Goal: Check status: Check status

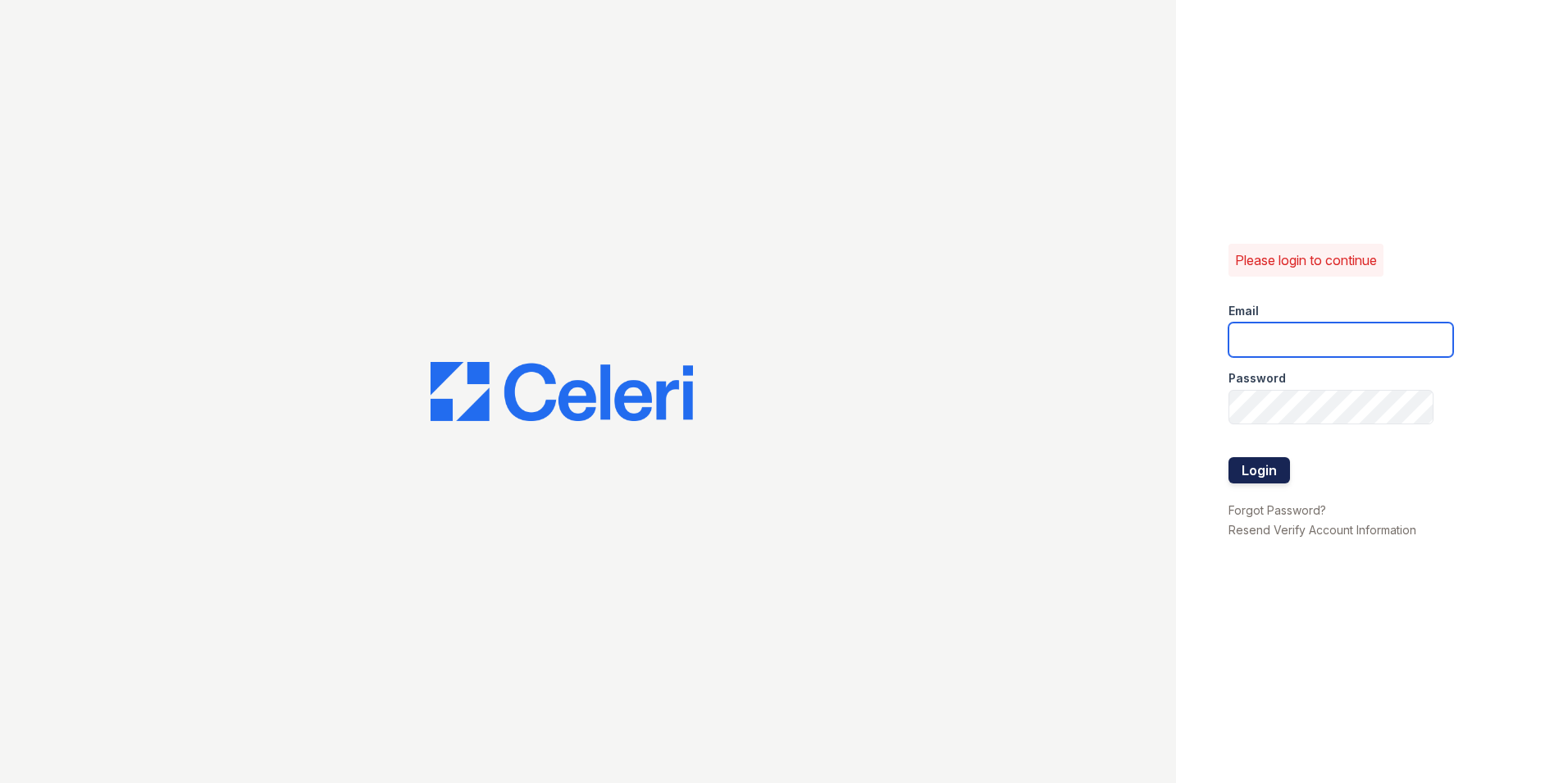
type input "[EMAIL_ADDRESS][DOMAIN_NAME]"
click at [1279, 470] on button "Login" at bounding box center [1259, 470] width 62 height 26
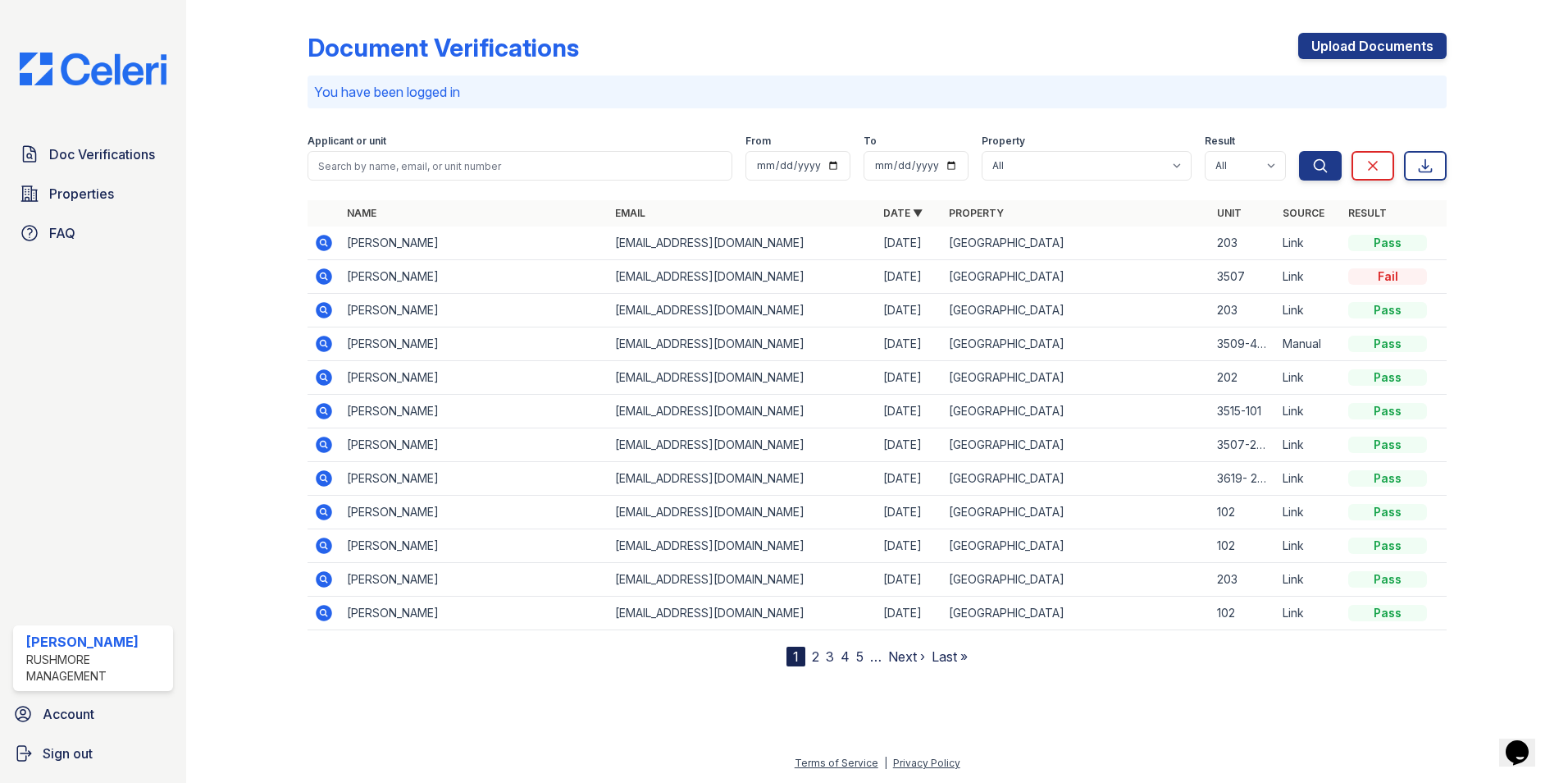
click at [321, 278] on icon at bounding box center [324, 276] width 19 height 19
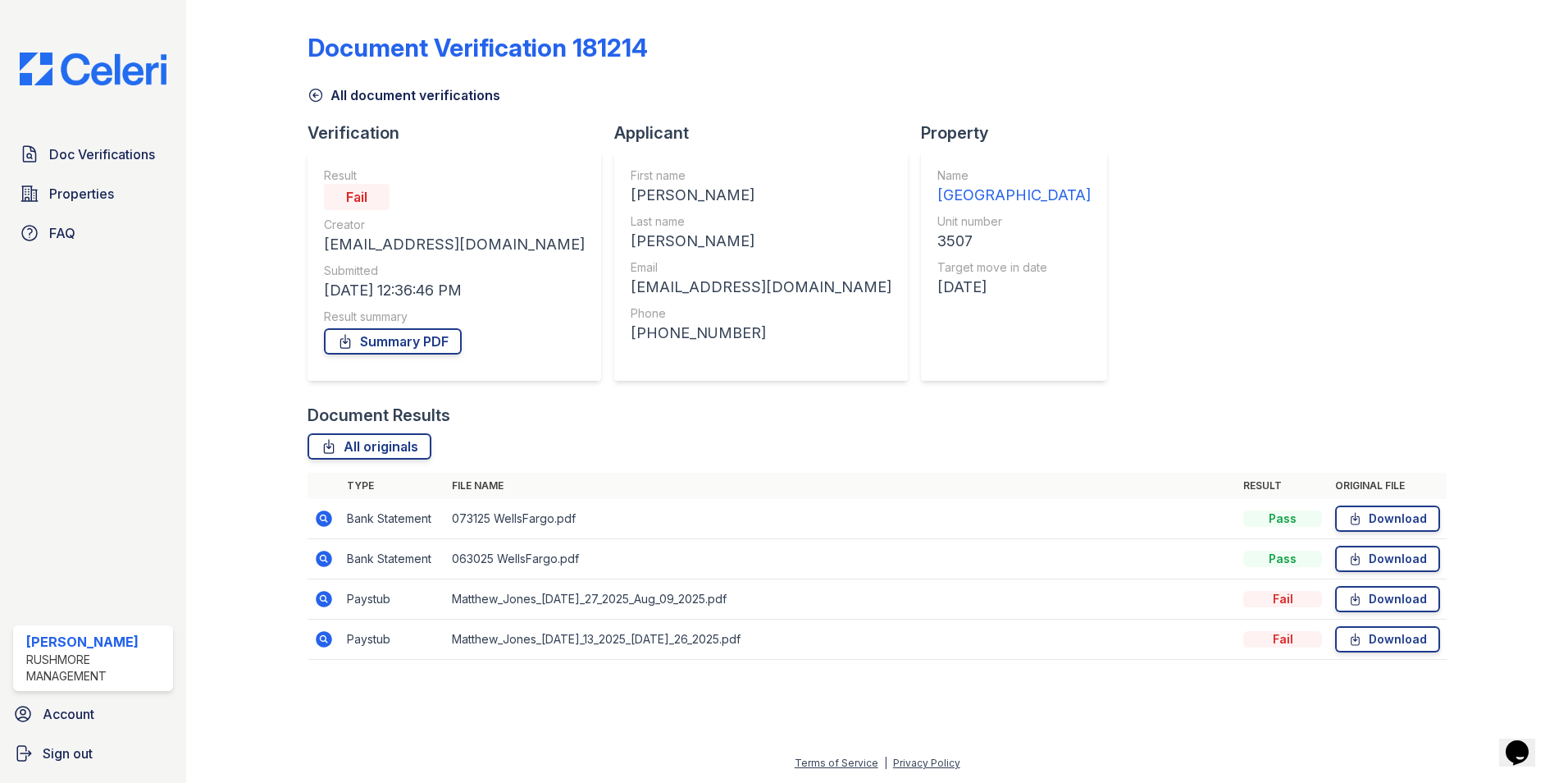
click at [318, 600] on icon at bounding box center [324, 599] width 17 height 17
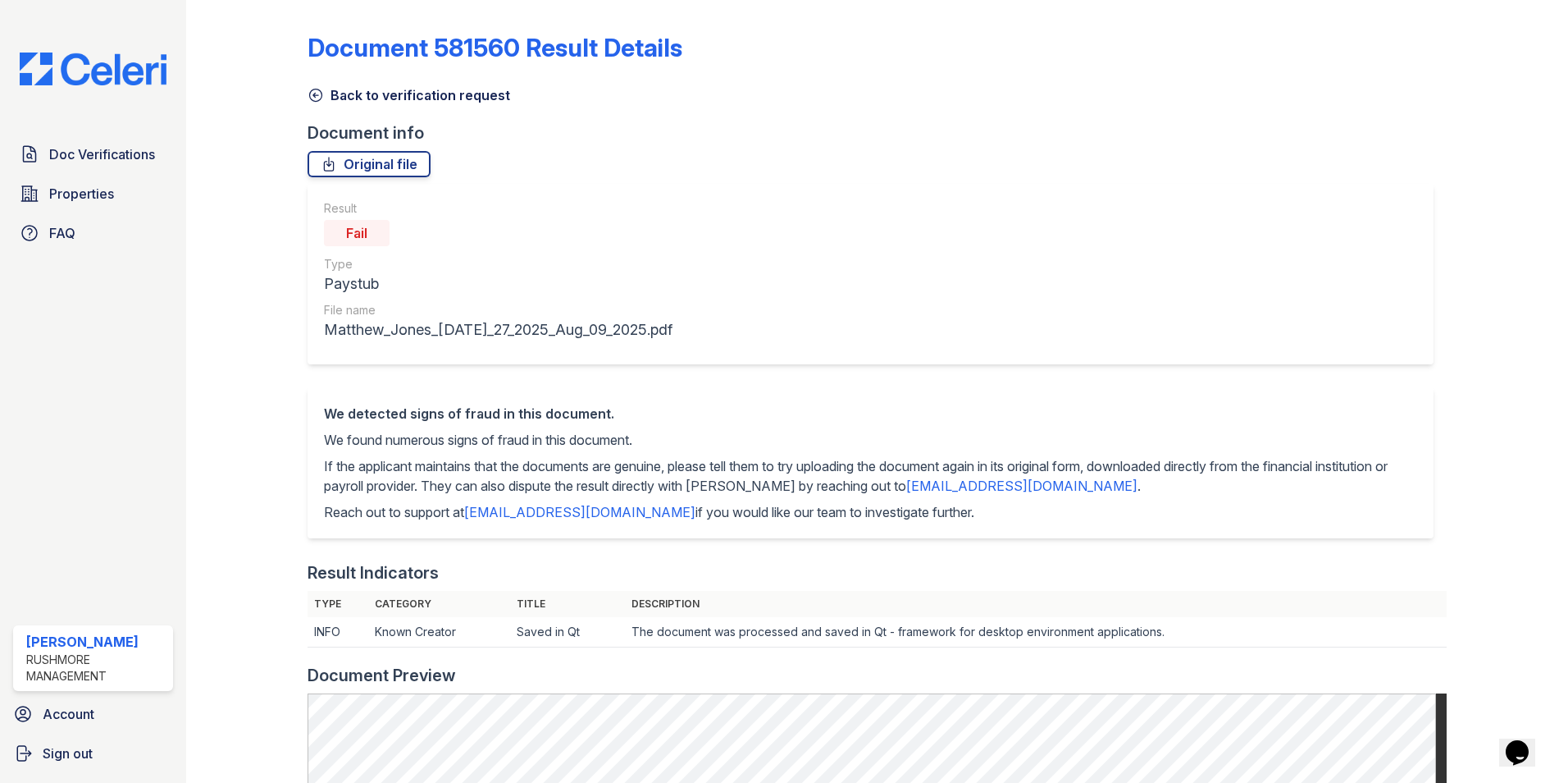
click at [310, 97] on icon at bounding box center [316, 95] width 17 height 17
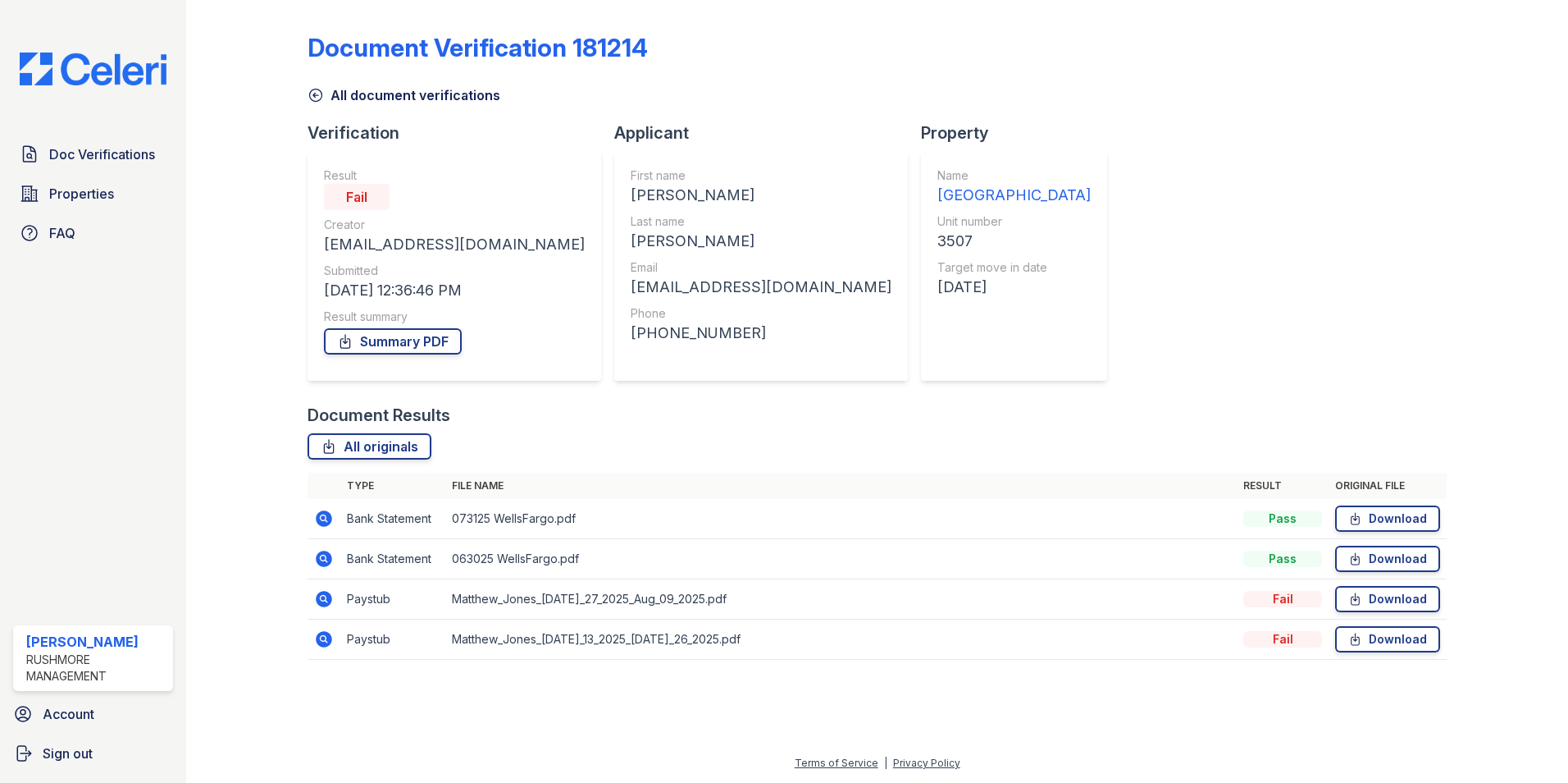
click at [320, 88] on icon at bounding box center [316, 95] width 17 height 17
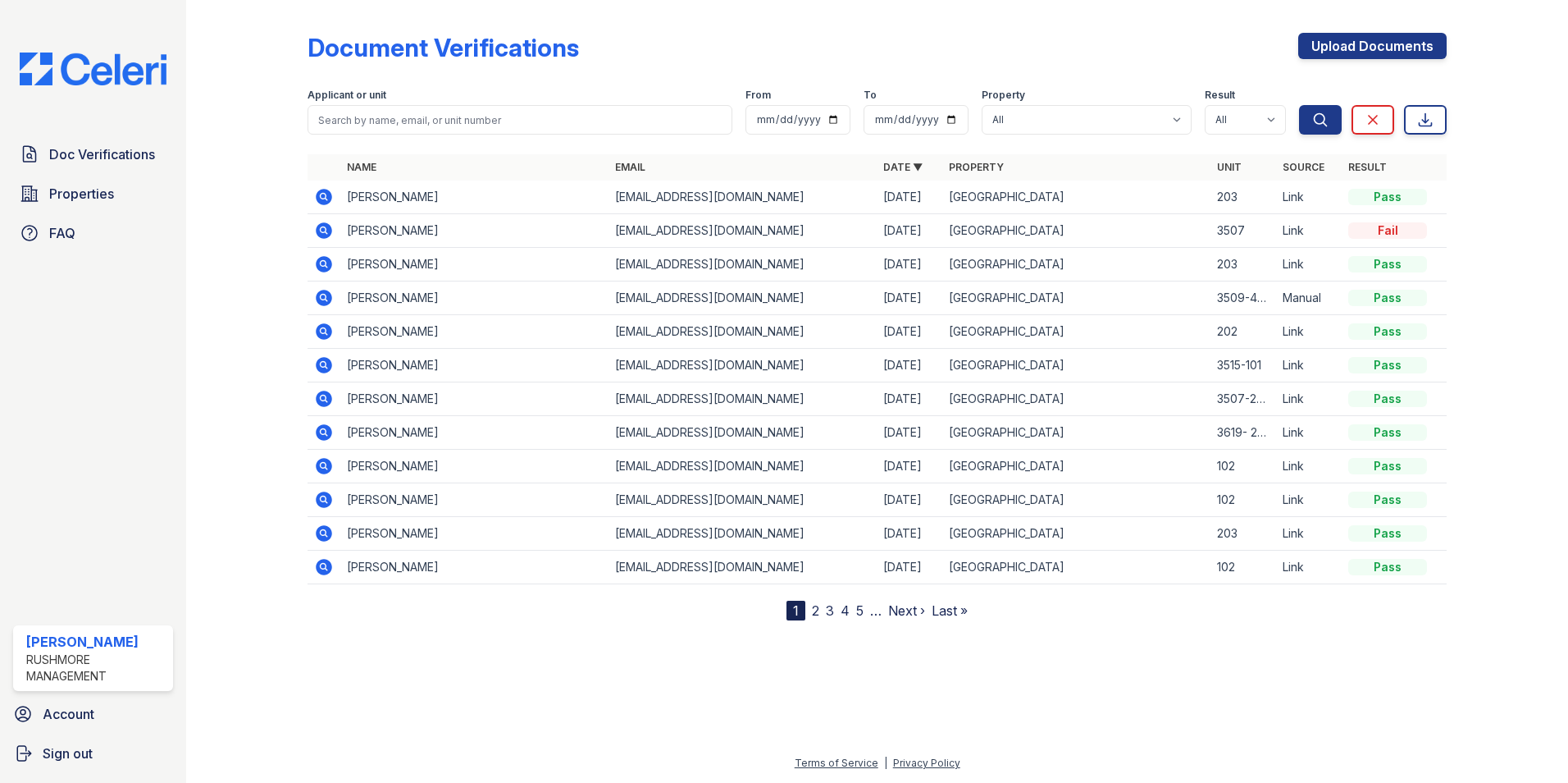
click at [324, 260] on icon at bounding box center [324, 264] width 19 height 19
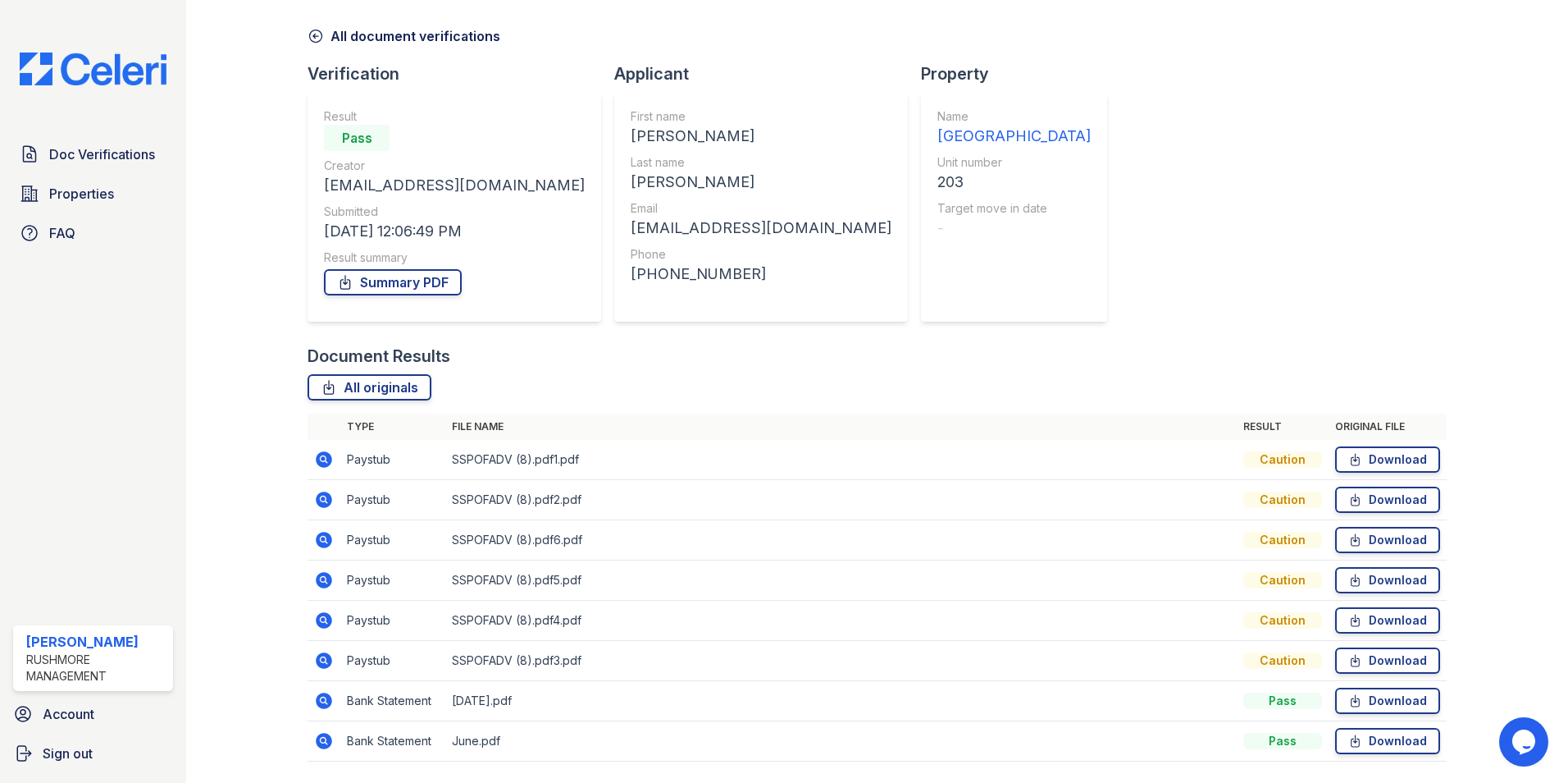
scroll to position [110, 0]
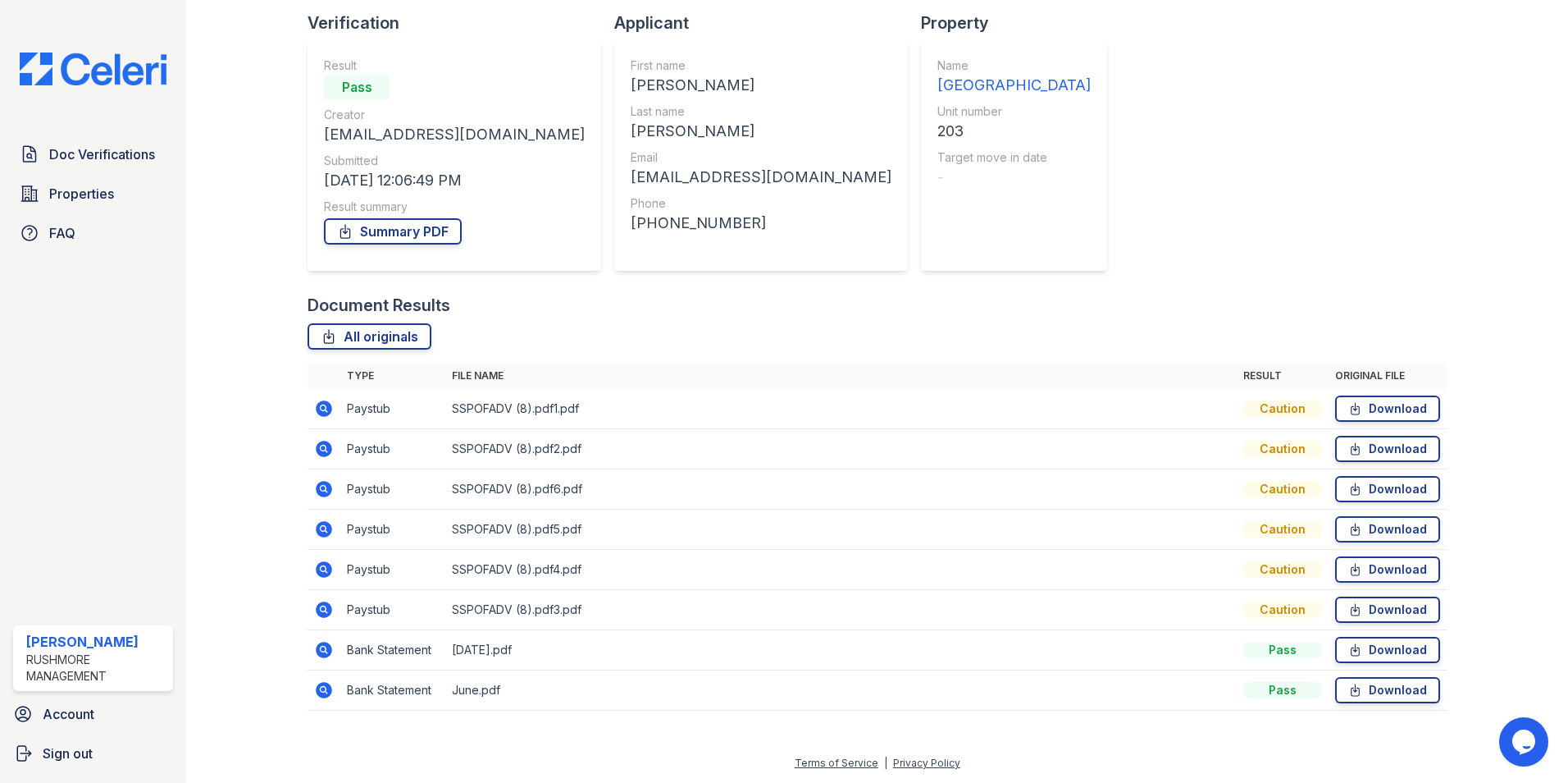
click at [326, 604] on icon at bounding box center [324, 610] width 17 height 17
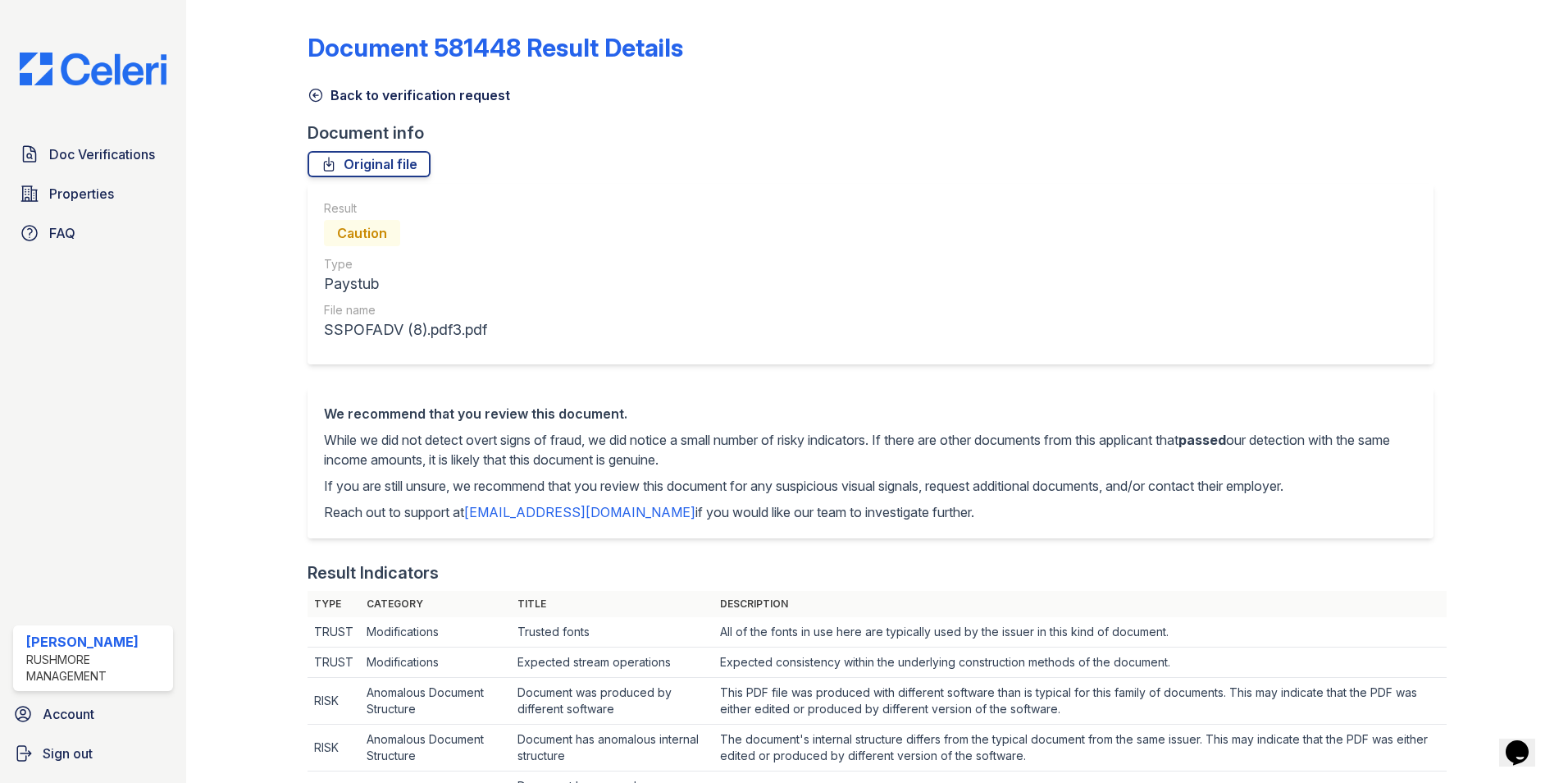
click at [311, 100] on icon at bounding box center [315, 95] width 12 height 12
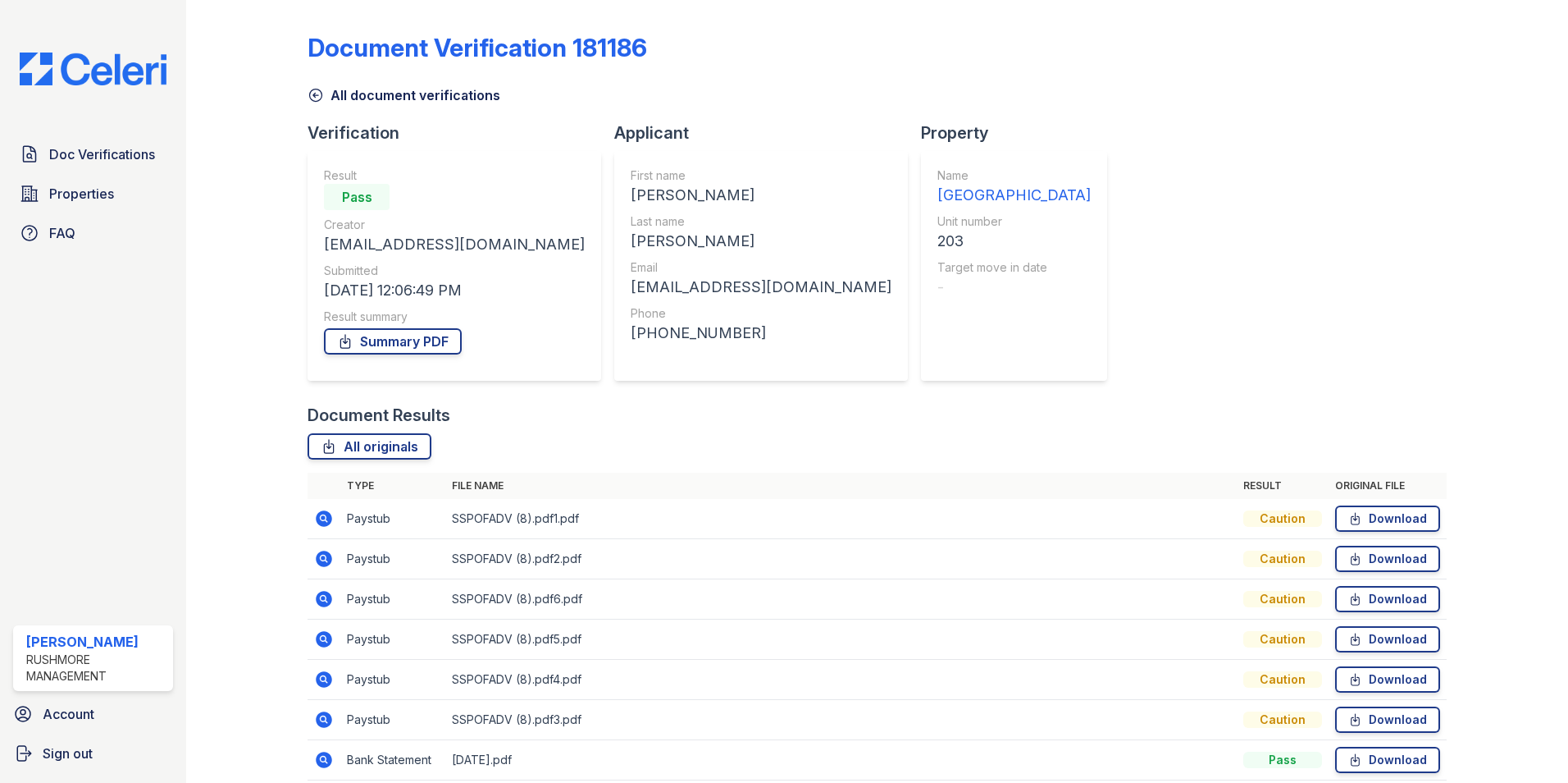
click at [311, 89] on icon at bounding box center [316, 95] width 17 height 17
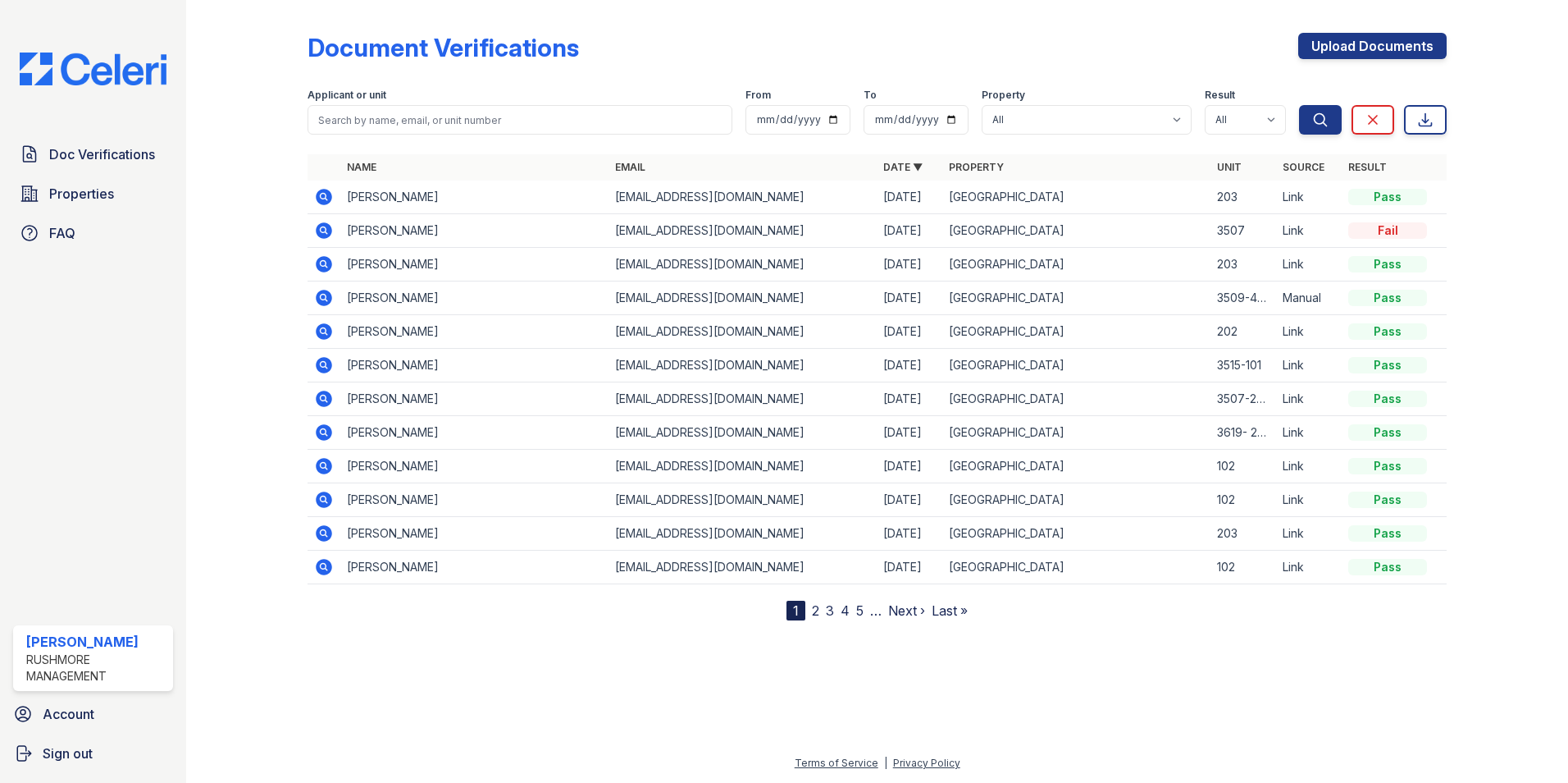
click at [327, 230] on icon at bounding box center [324, 230] width 17 height 17
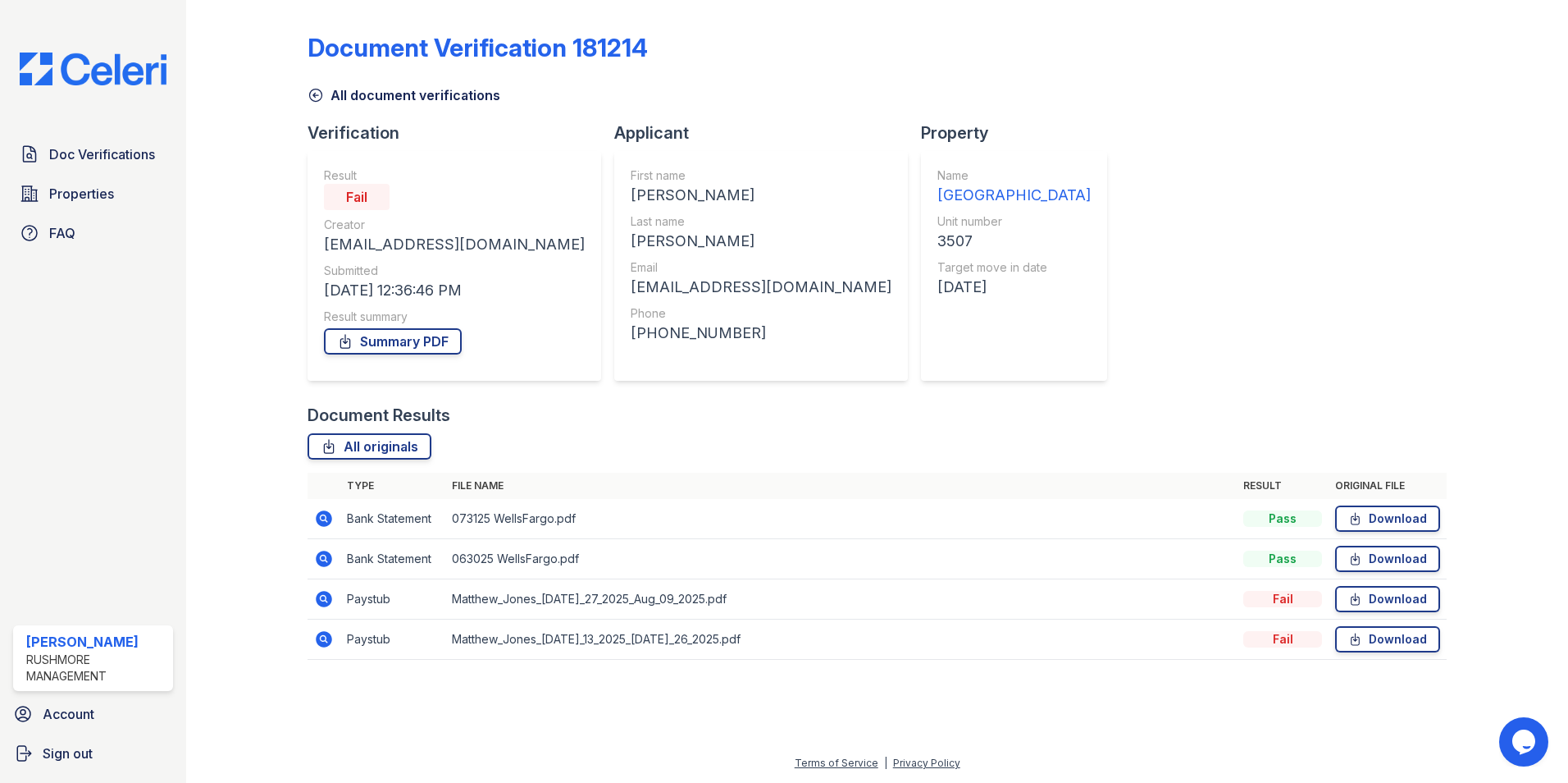
click at [315, 103] on icon at bounding box center [316, 95] width 17 height 17
